Goal: Browse casually

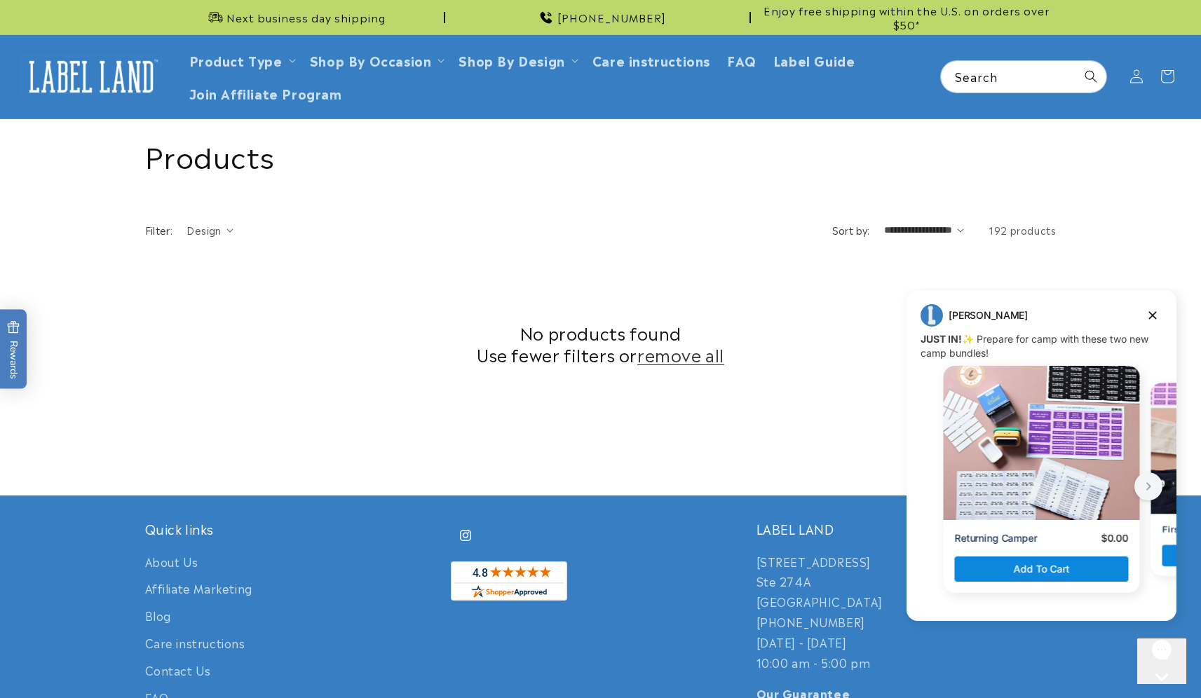
scroll to position [353, 0]
